Goal: Book appointment/travel/reservation

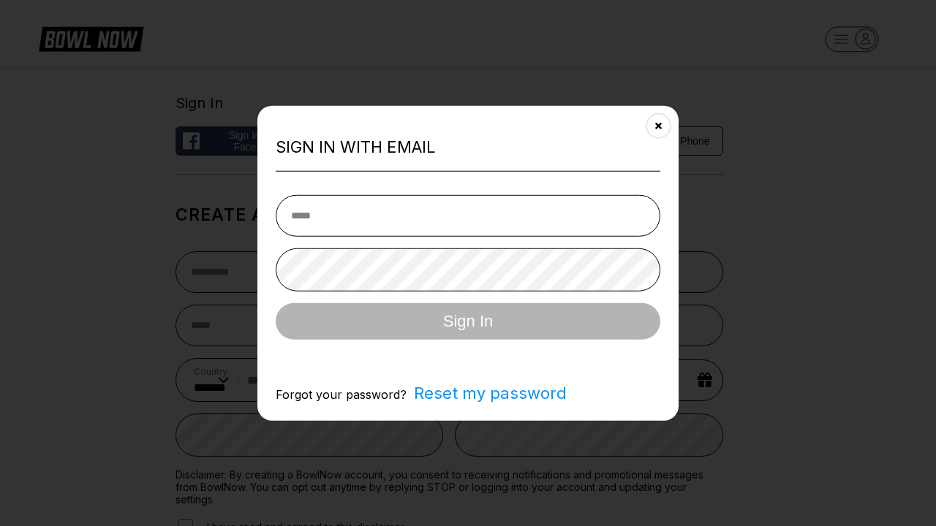
select select "**"
type input "**********"
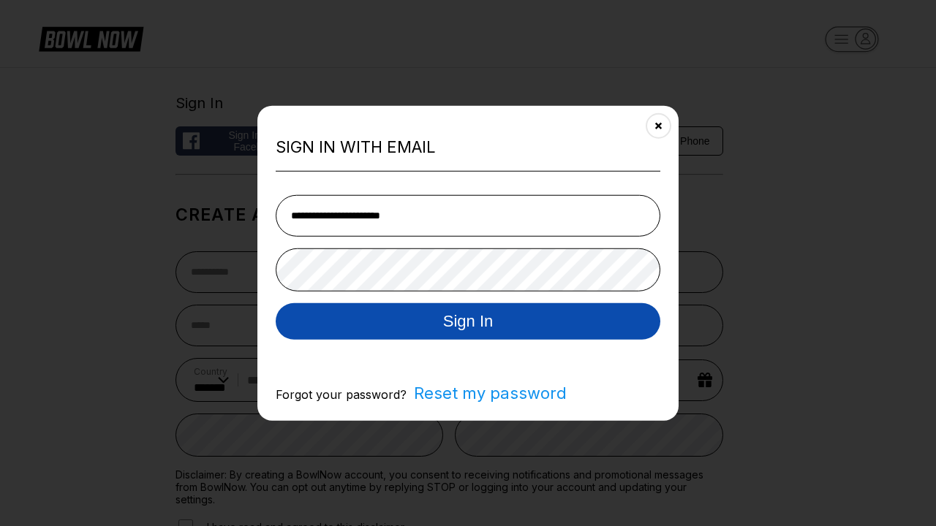
click at [468, 322] on button "Sign In" at bounding box center [468, 321] width 385 height 37
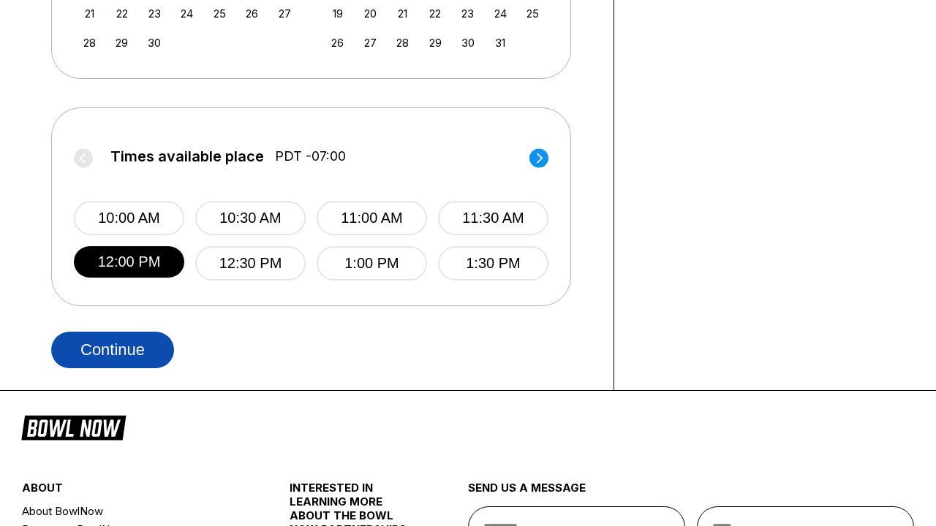
click at [113, 349] on button "Continue" at bounding box center [112, 350] width 123 height 37
